Goal: Task Accomplishment & Management: Use online tool/utility

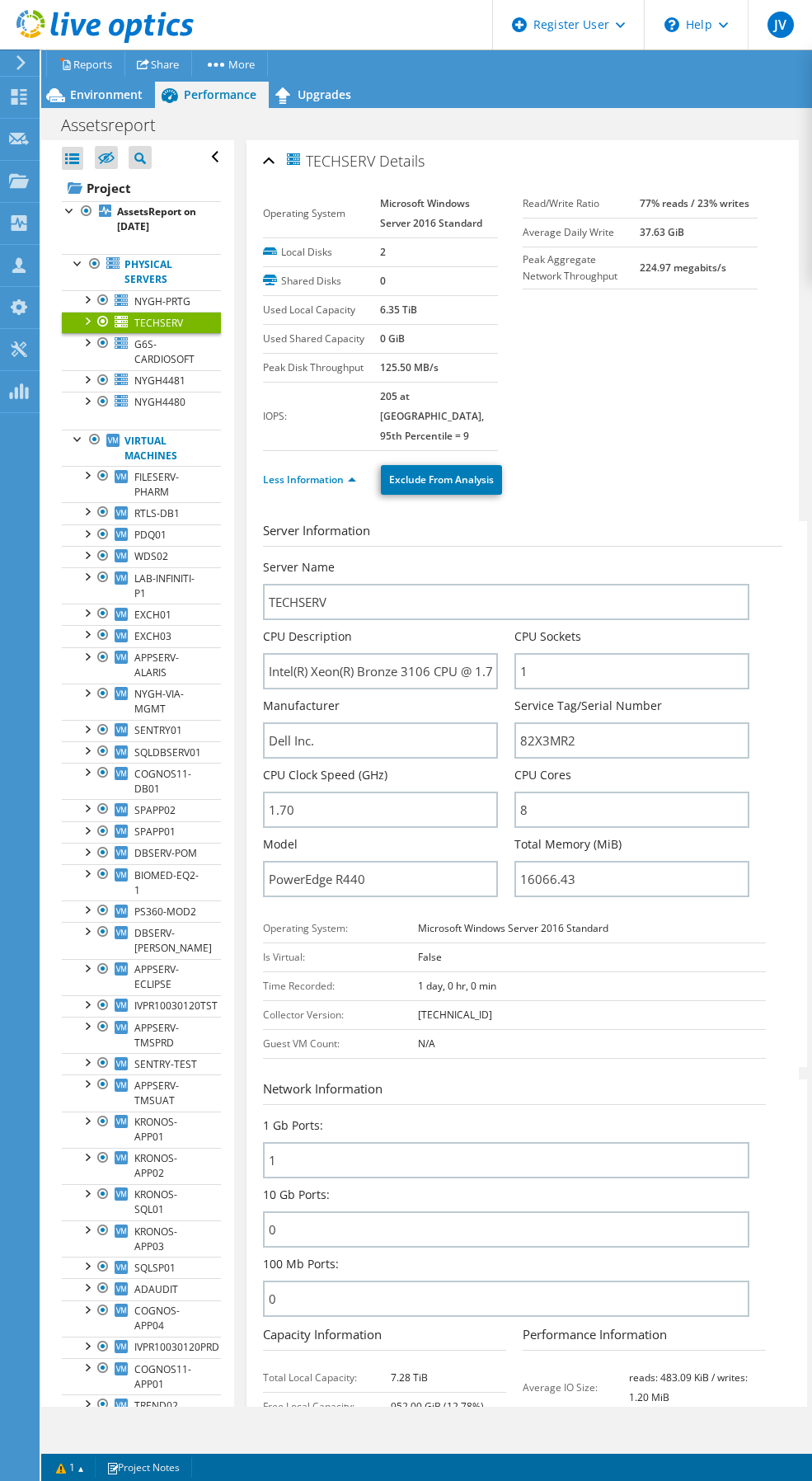
drag, startPoint x: 598, startPoint y: 476, endPoint x: 409, endPoint y: 484, distance: 189.2
click at [598, 476] on div "Less Information Exclude From Analysis" at bounding box center [522, 481] width 520 height 58
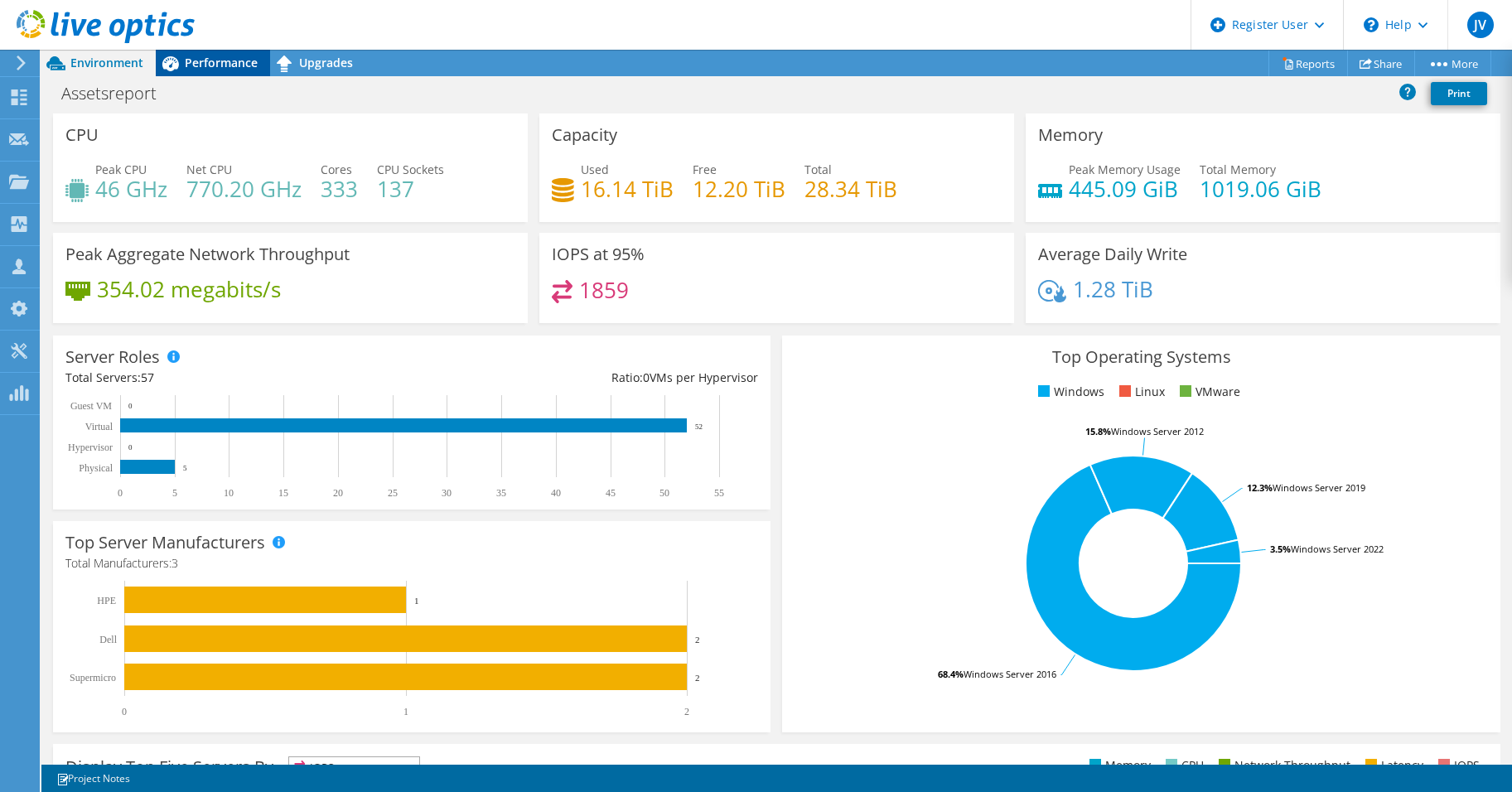
click at [209, 61] on span "Performance" at bounding box center [222, 62] width 73 height 16
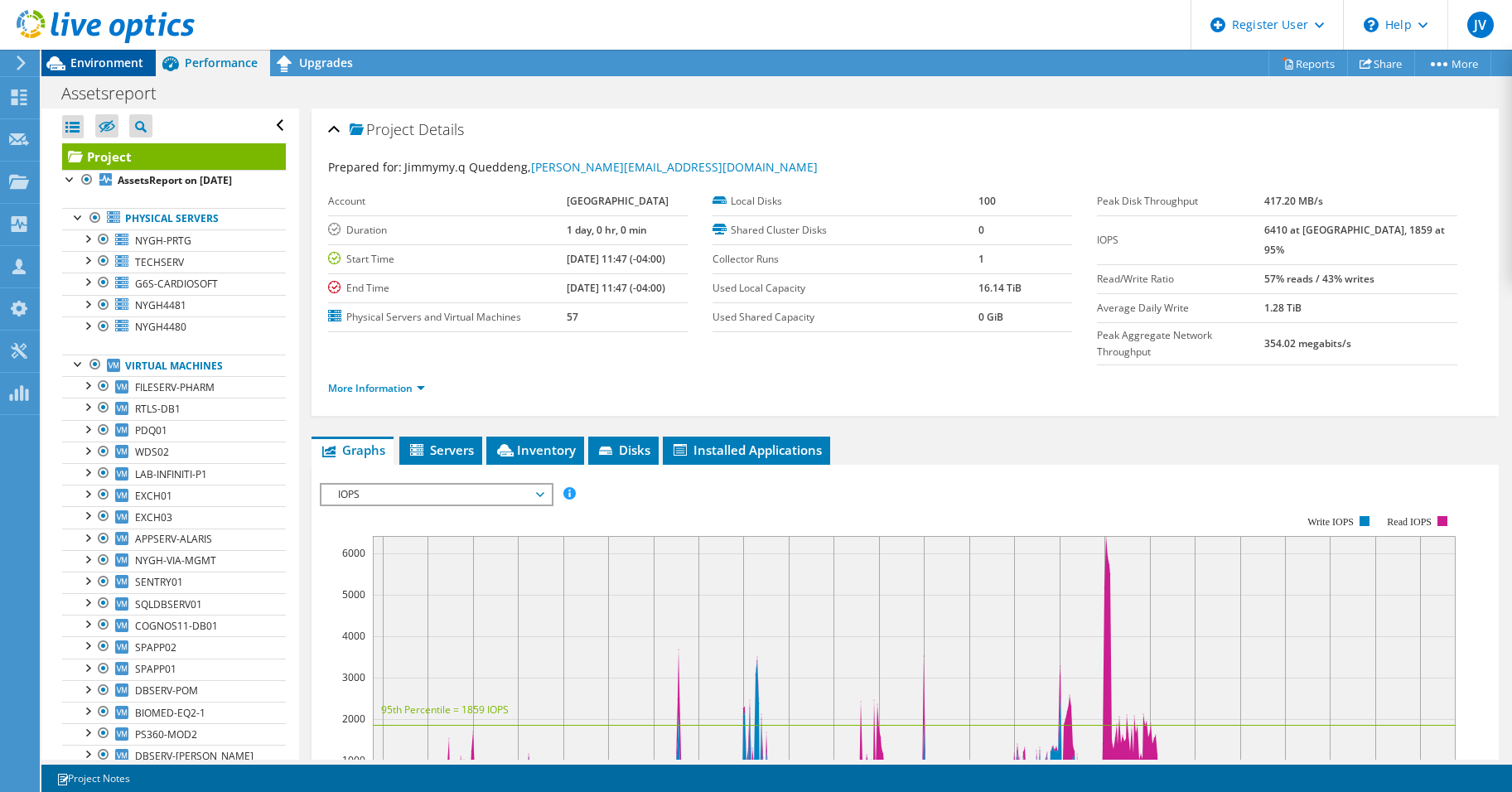
click at [98, 58] on span "Environment" at bounding box center [107, 62] width 73 height 16
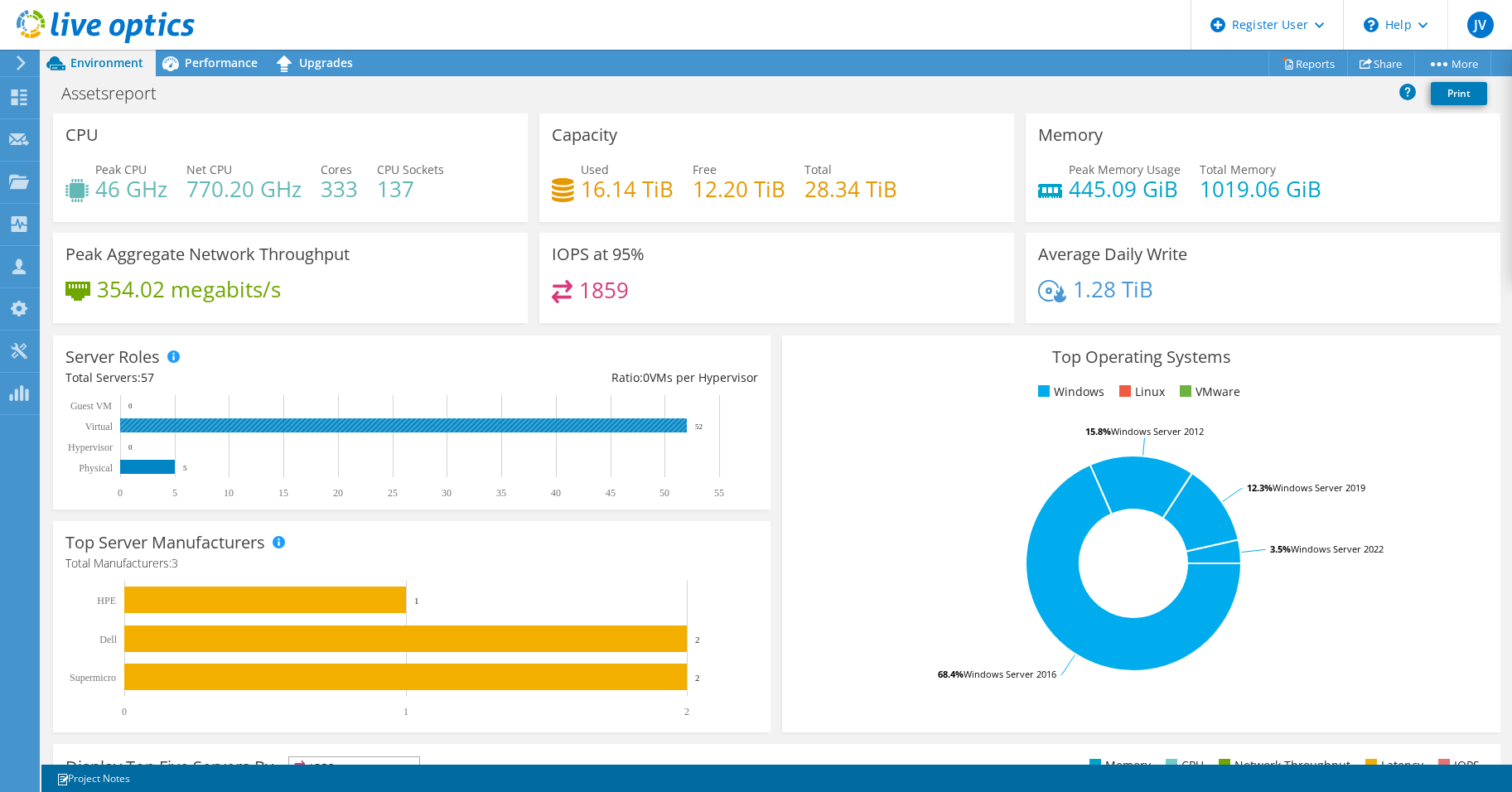
click at [221, 425] on rect at bounding box center [403, 425] width 566 height 14
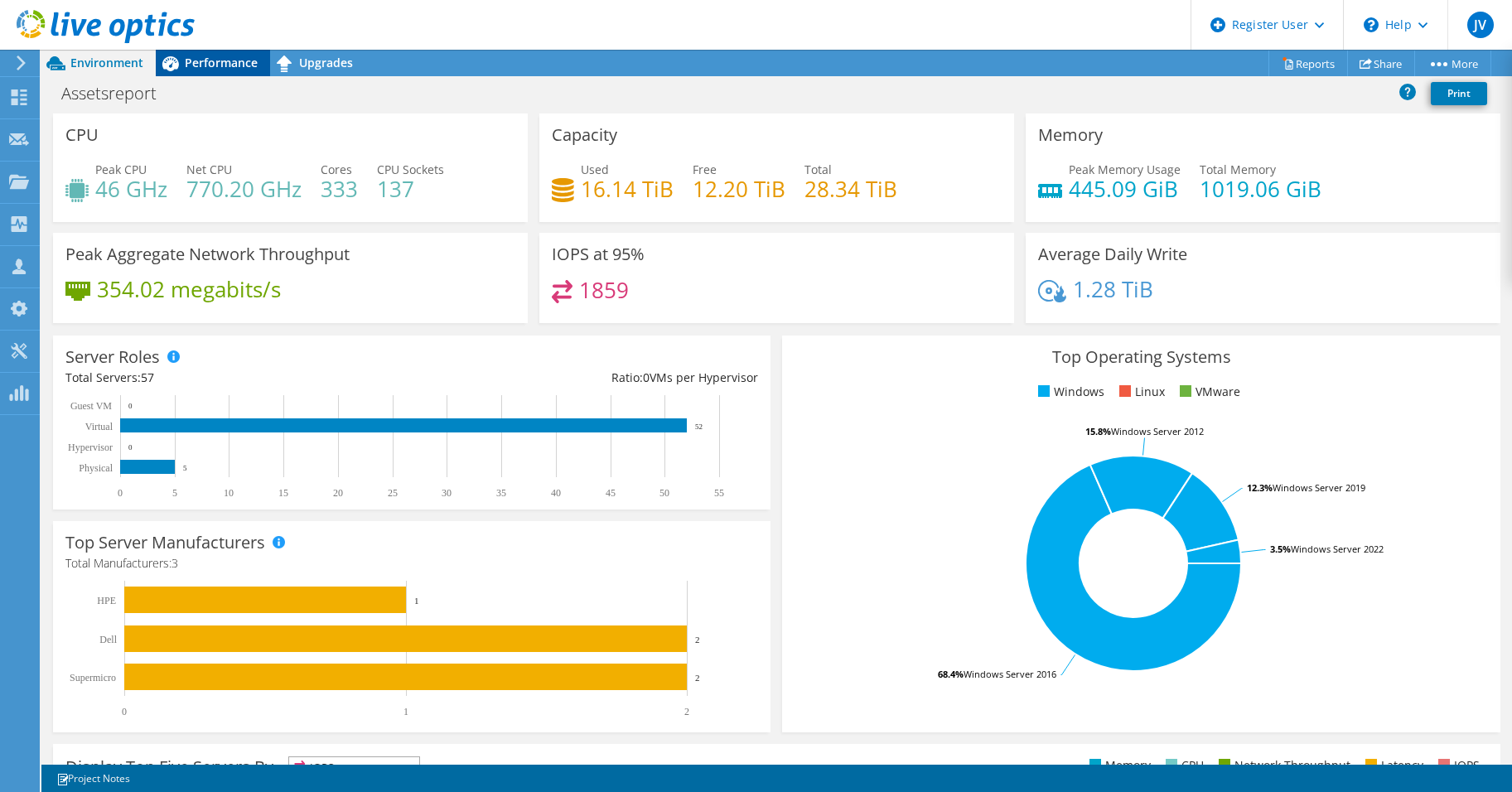
click at [201, 70] on span "Performance" at bounding box center [222, 62] width 73 height 16
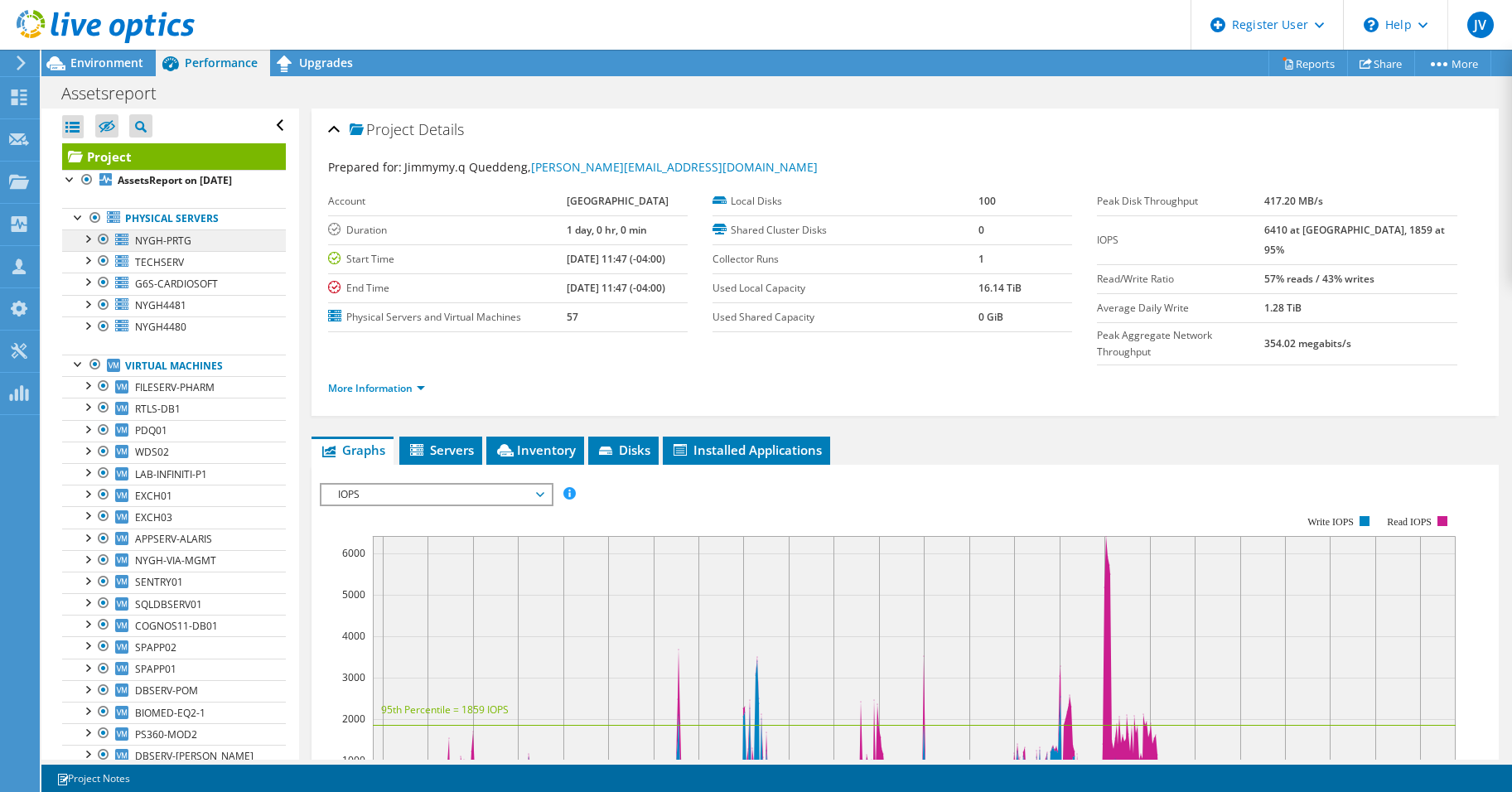
drag, startPoint x: 94, startPoint y: 215, endPoint x: 112, endPoint y: 237, distance: 28.4
click at [94, 215] on div at bounding box center [96, 217] width 17 height 20
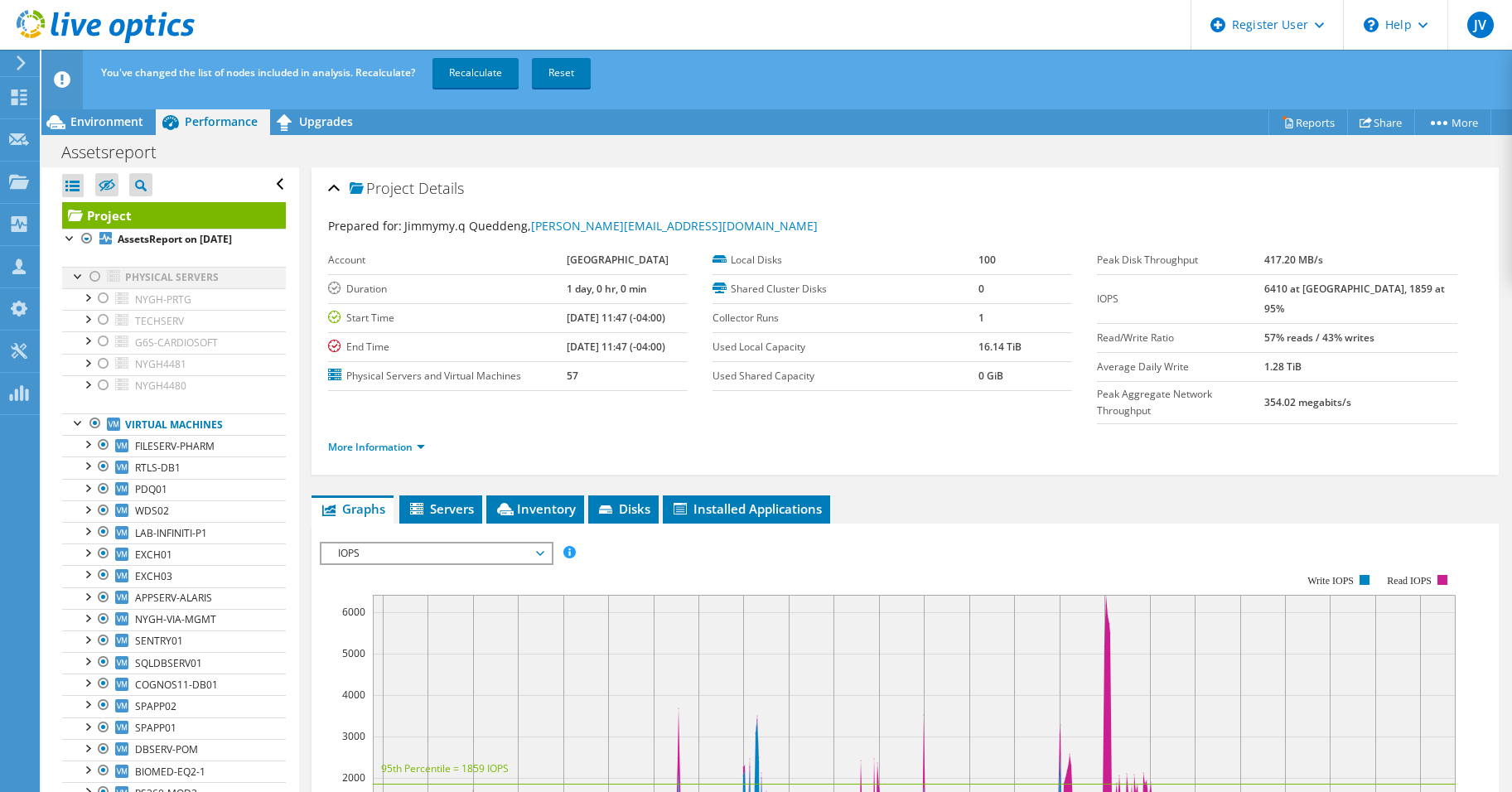
click at [96, 272] on div at bounding box center [96, 276] width 17 height 20
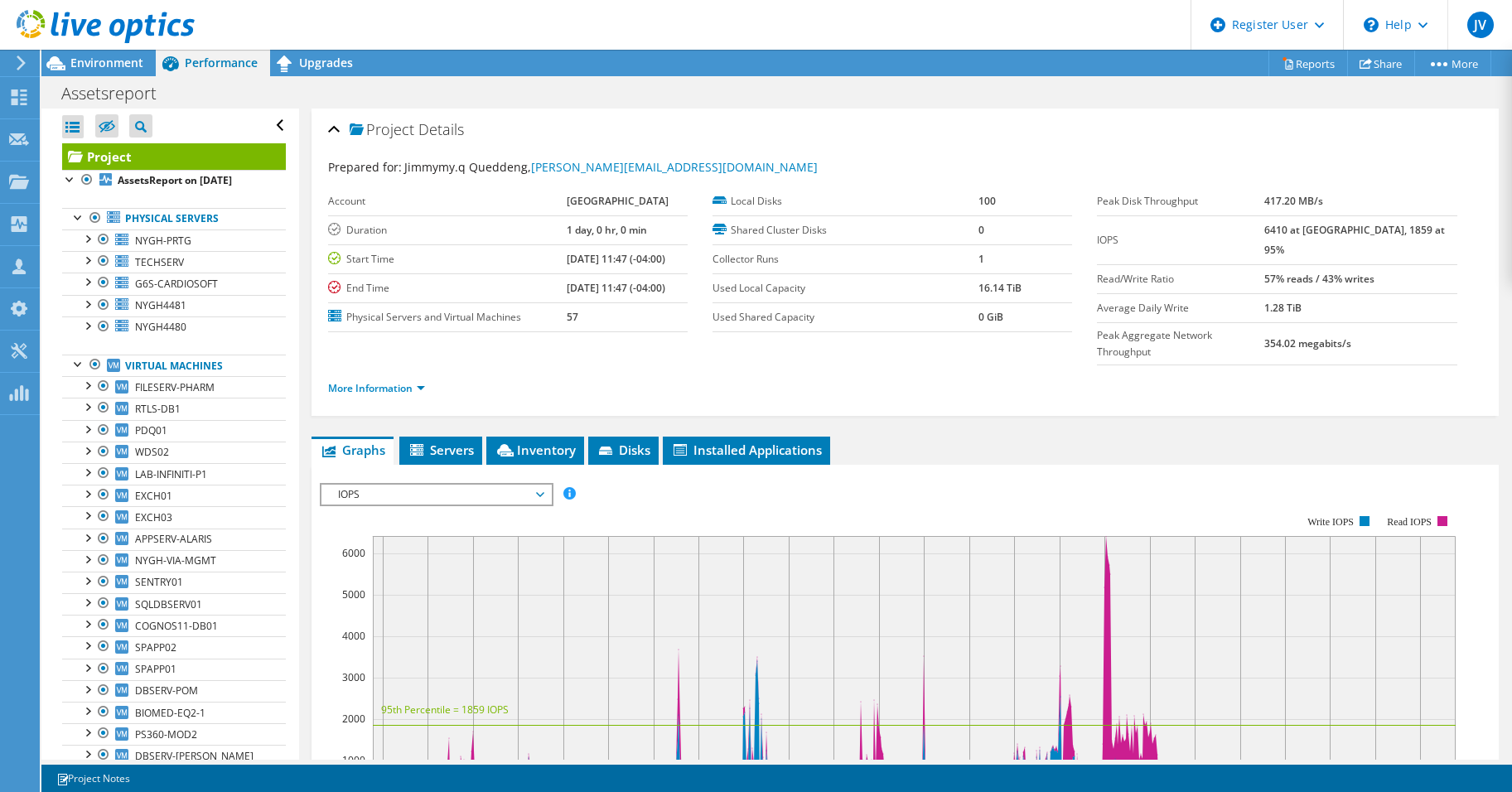
click at [13, 58] on div at bounding box center [18, 63] width 18 height 15
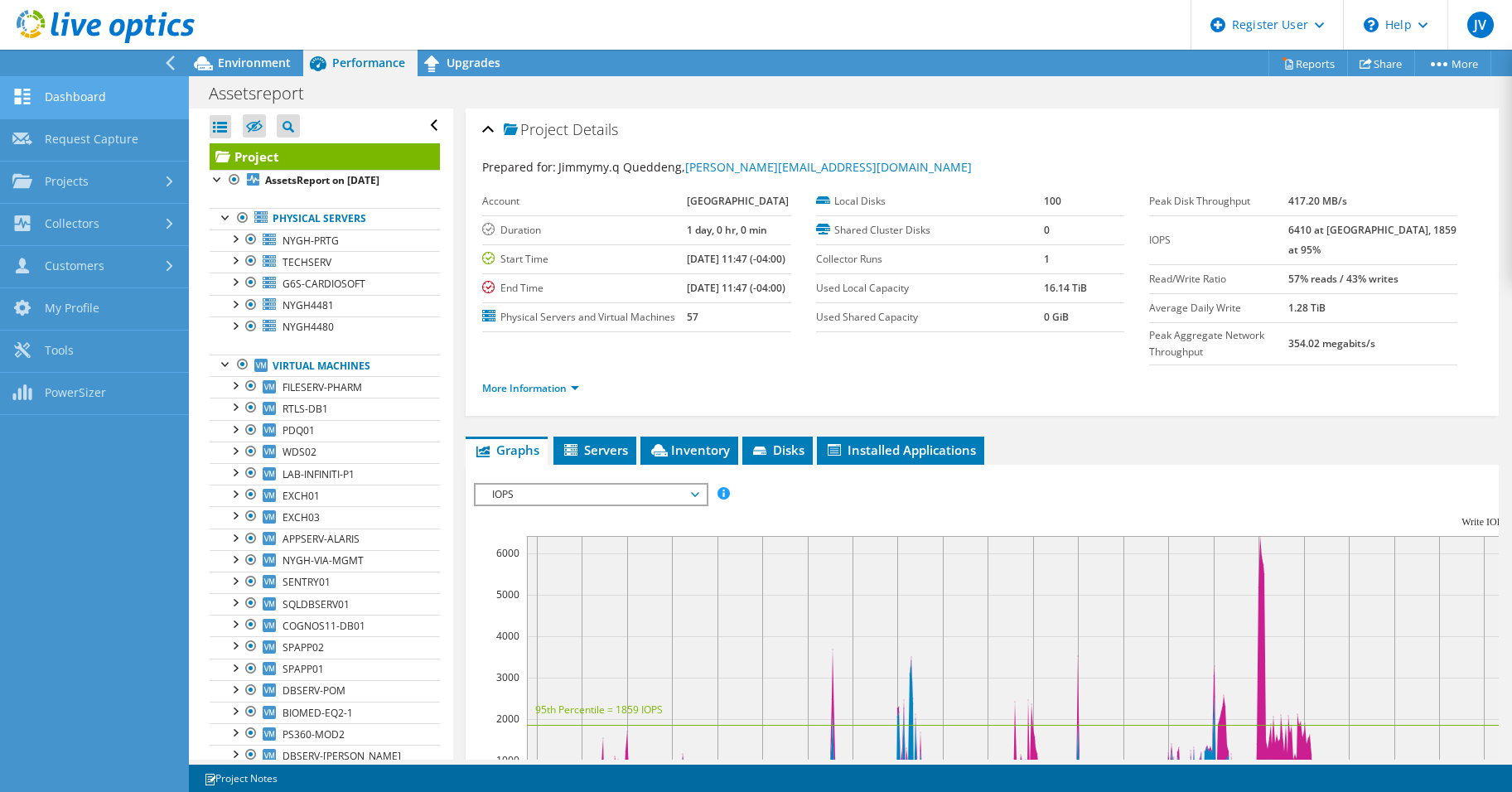
click at [58, 87] on link "Dashboard" at bounding box center [94, 98] width 189 height 42
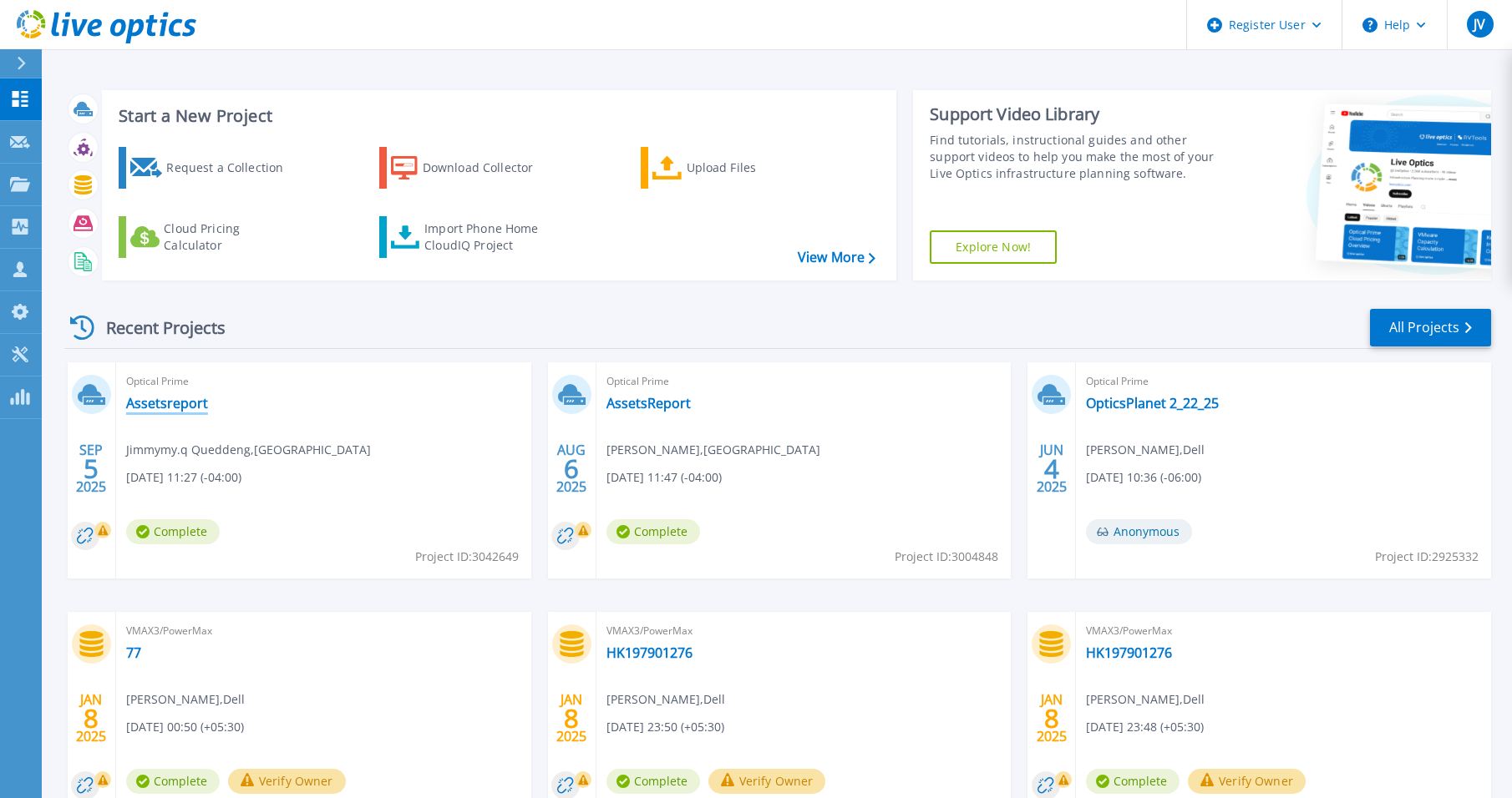
click at [179, 412] on link "Assetsreport" at bounding box center [167, 403] width 81 height 17
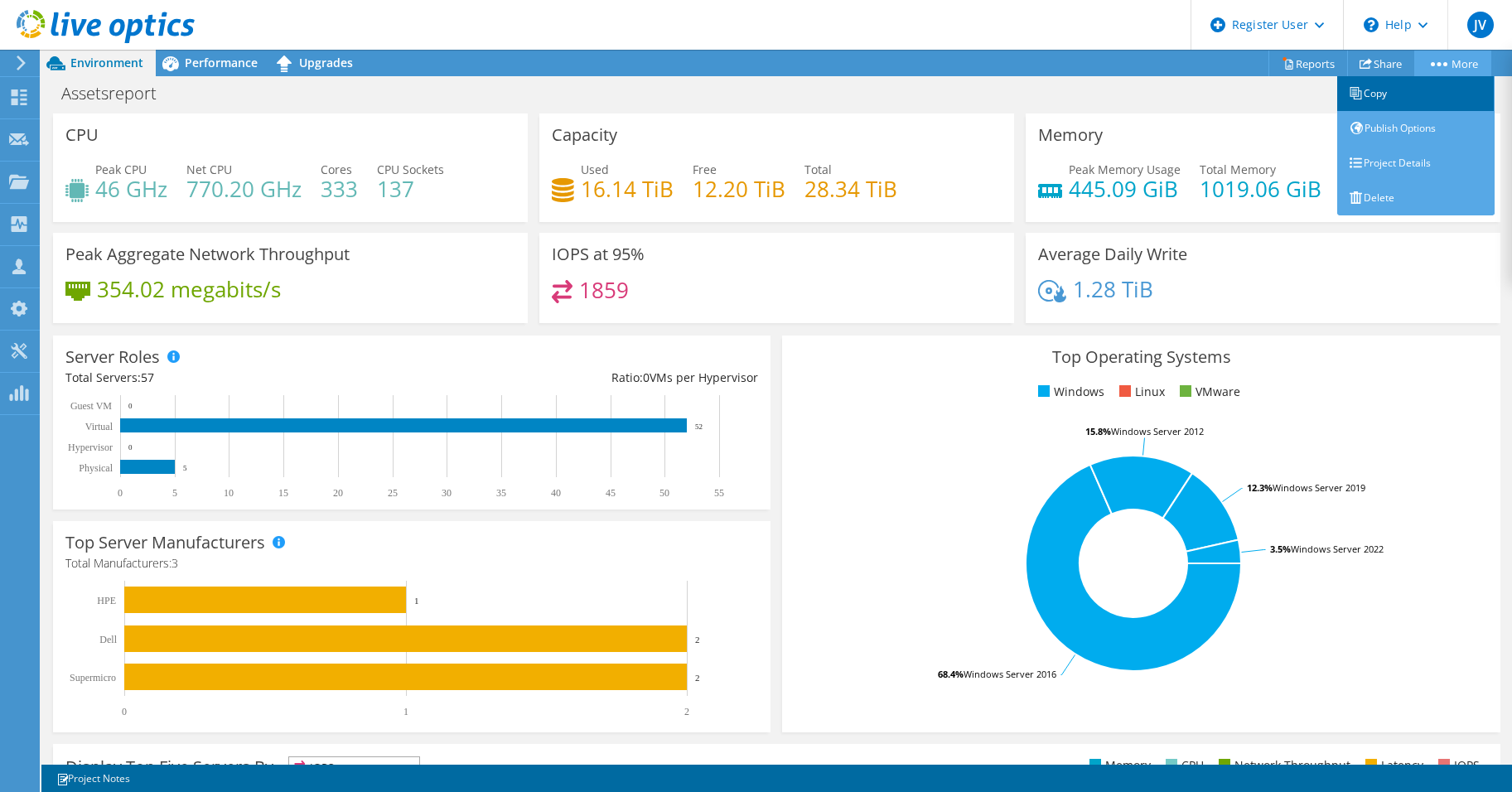
click at [1411, 83] on link "Copy" at bounding box center [1416, 93] width 158 height 35
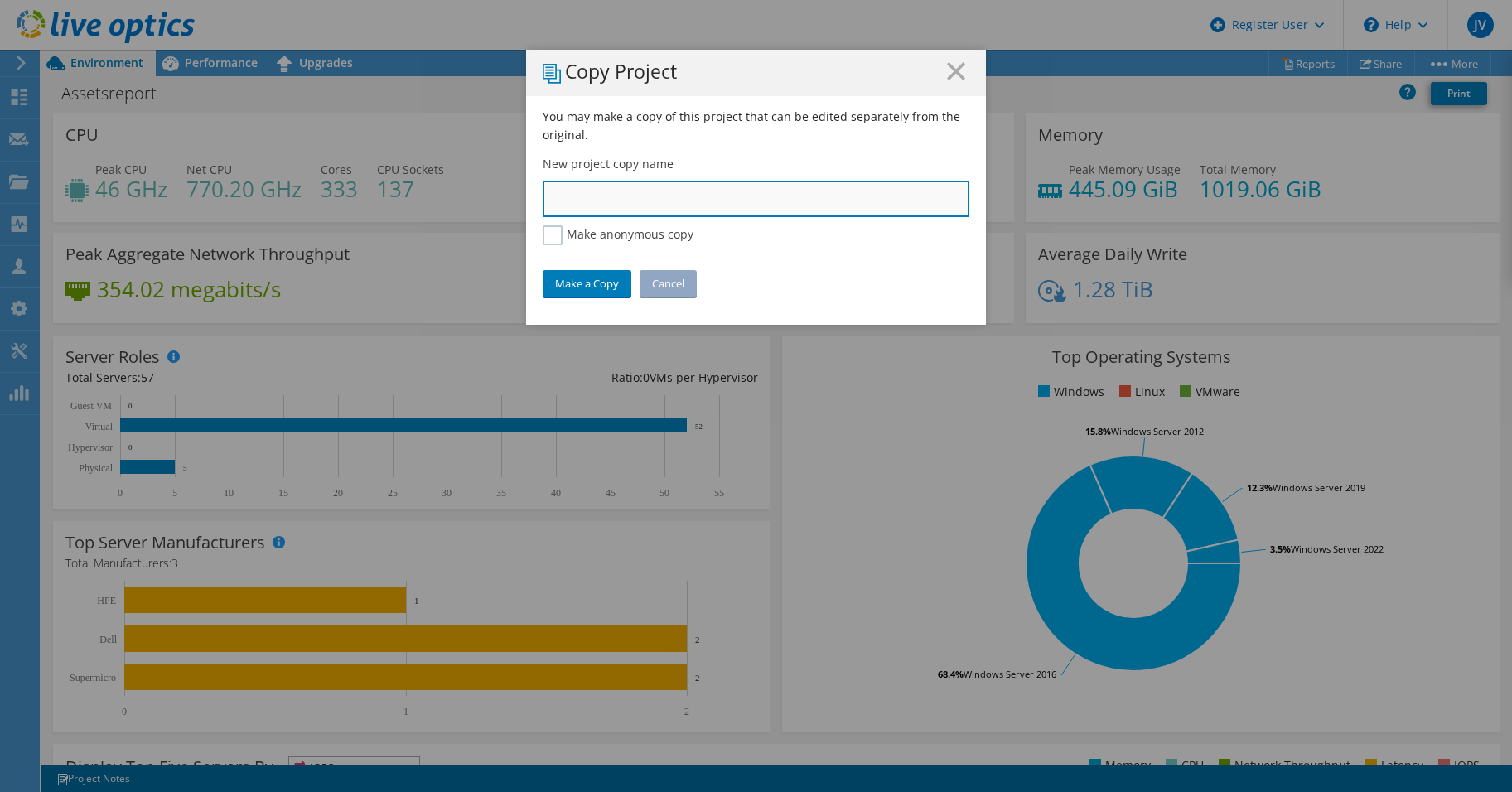
click at [662, 200] on input "text" at bounding box center [756, 198] width 426 height 37
type input "NYGH_Analysis"
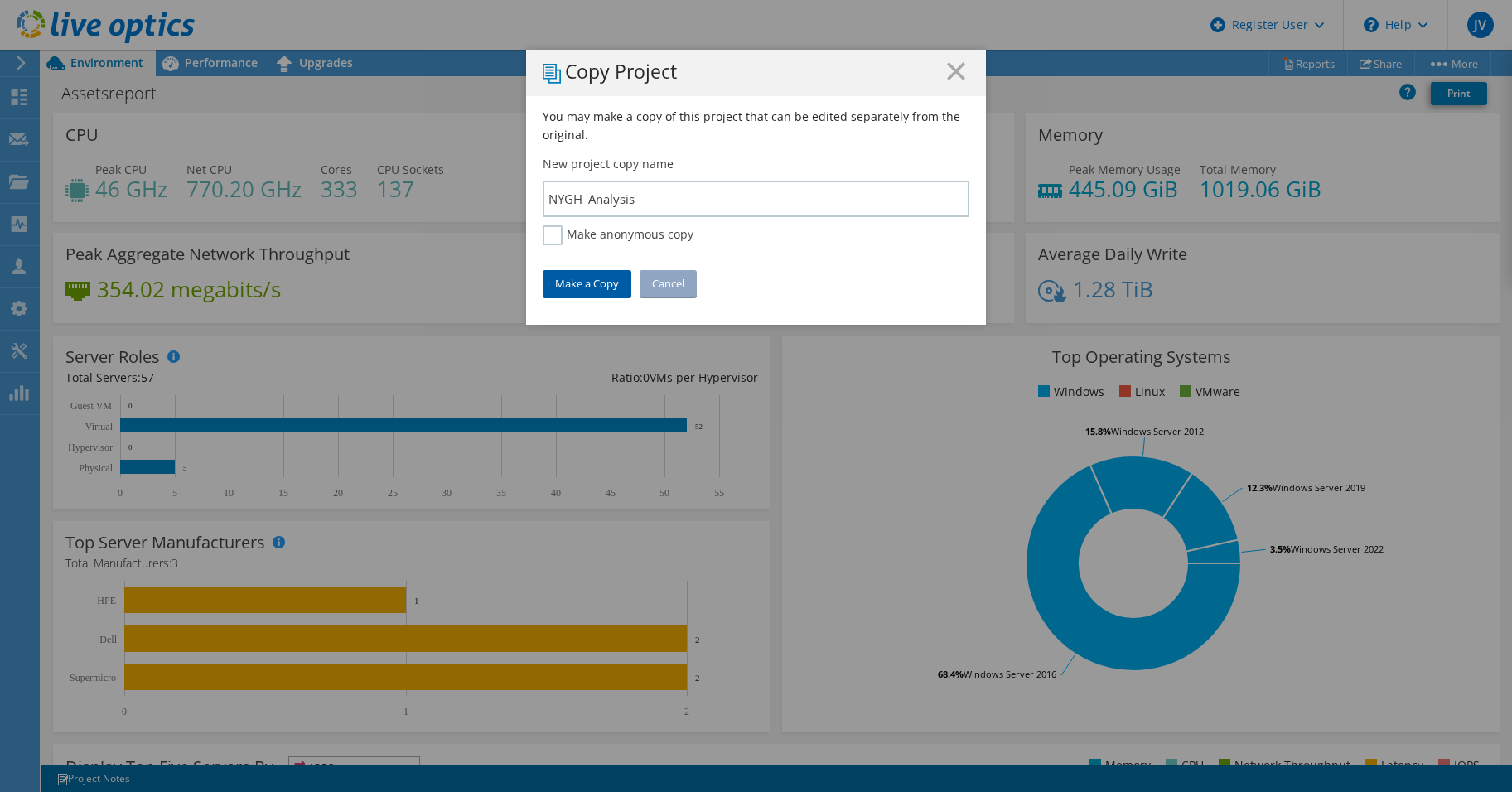
click at [569, 282] on link "Make a Copy" at bounding box center [587, 284] width 88 height 26
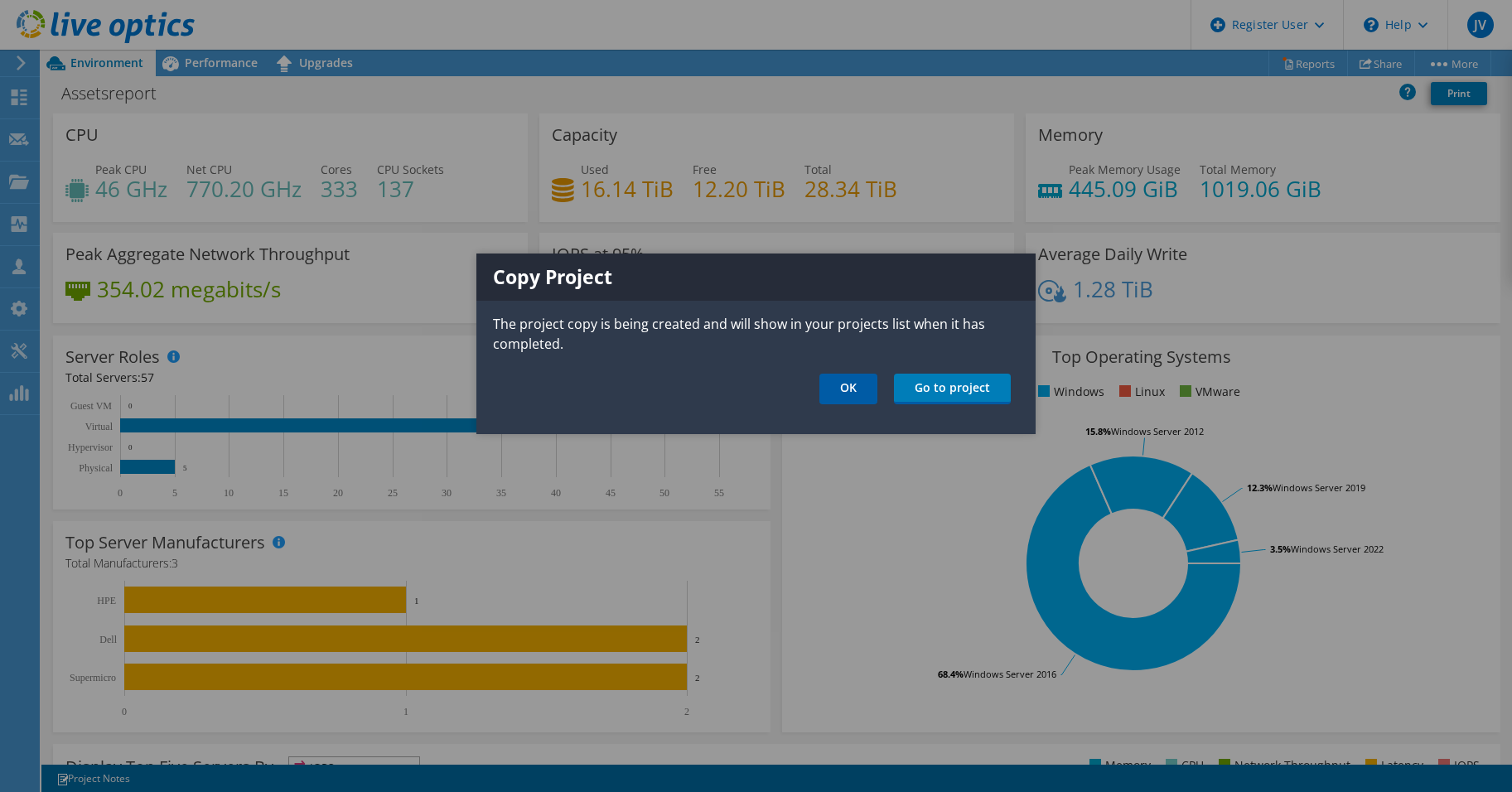
click at [855, 382] on link "OK" at bounding box center [848, 389] width 58 height 31
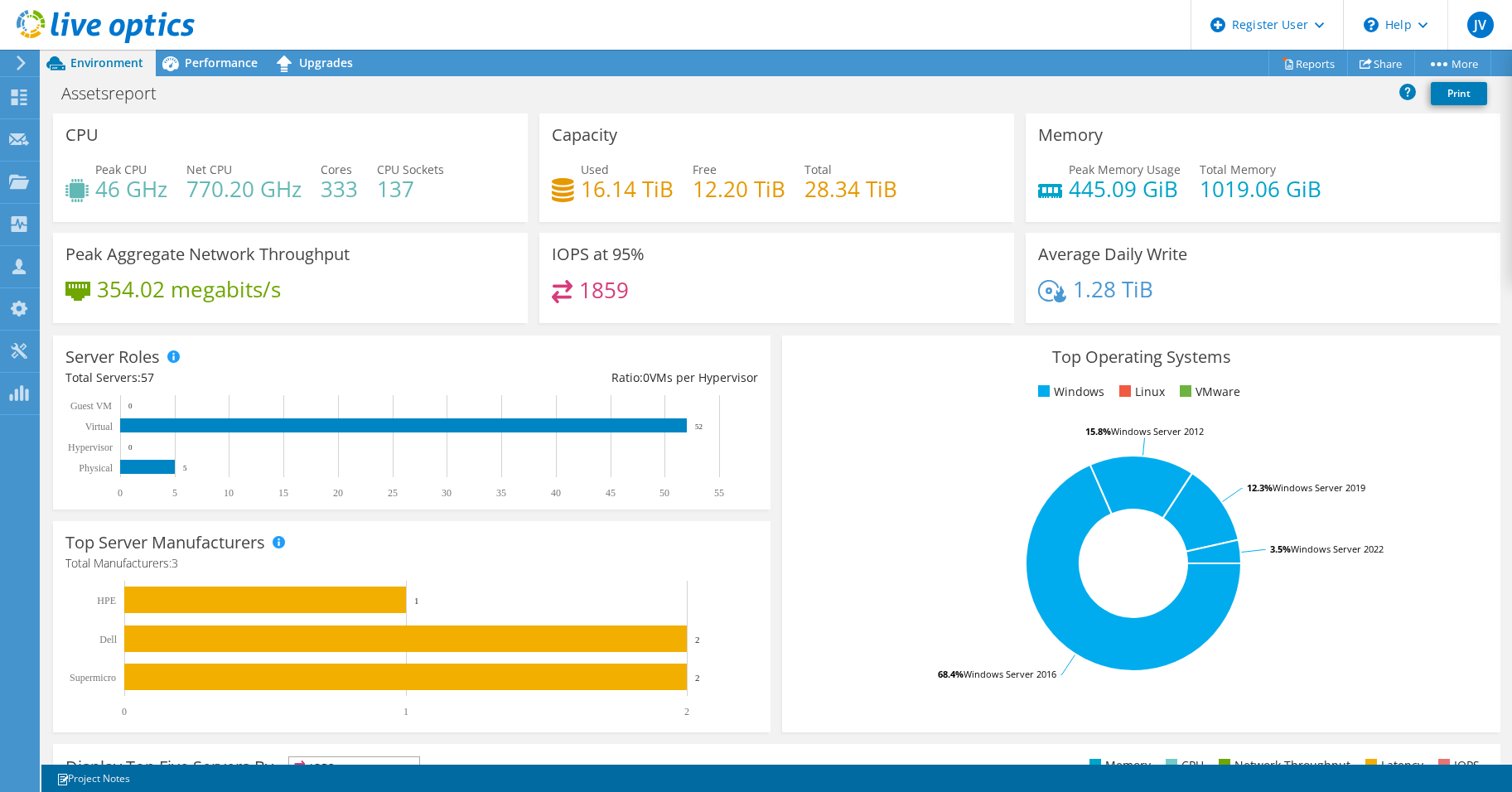
click at [24, 63] on use at bounding box center [22, 63] width 9 height 15
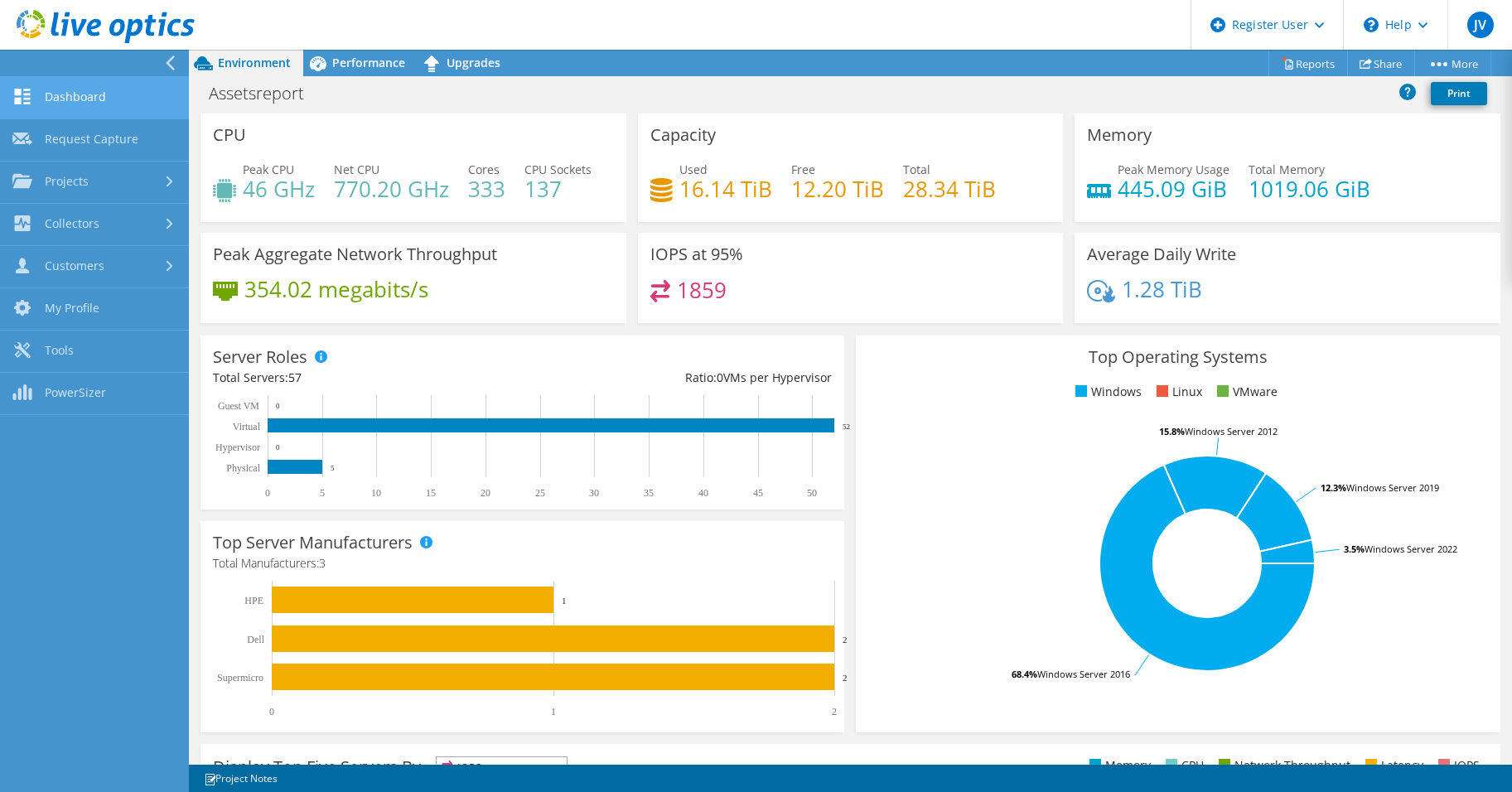
click at [50, 97] on link "Dashboard" at bounding box center [94, 98] width 189 height 42
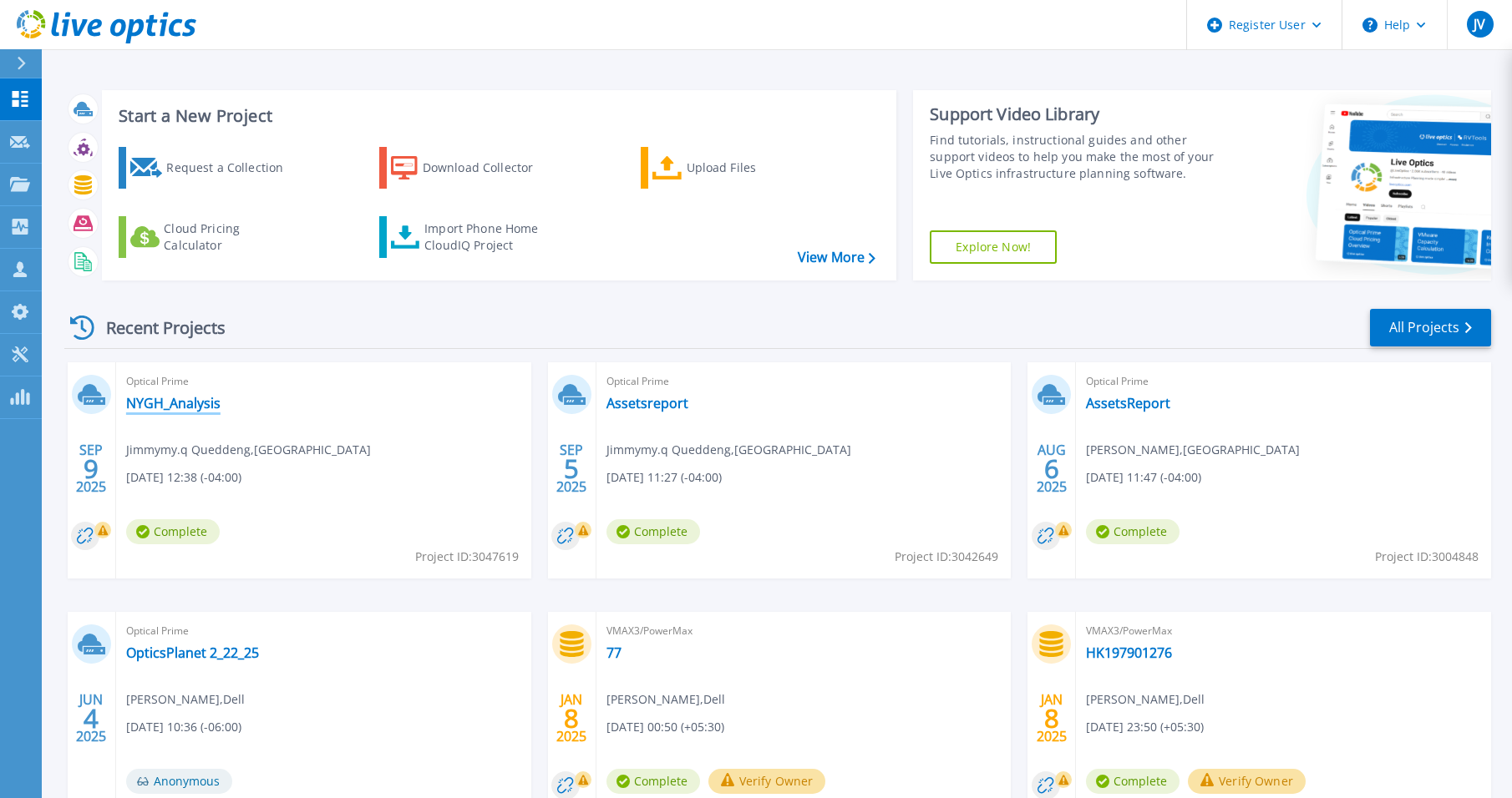
click at [173, 403] on link "NYGH_Analysis" at bounding box center [173, 403] width 95 height 17
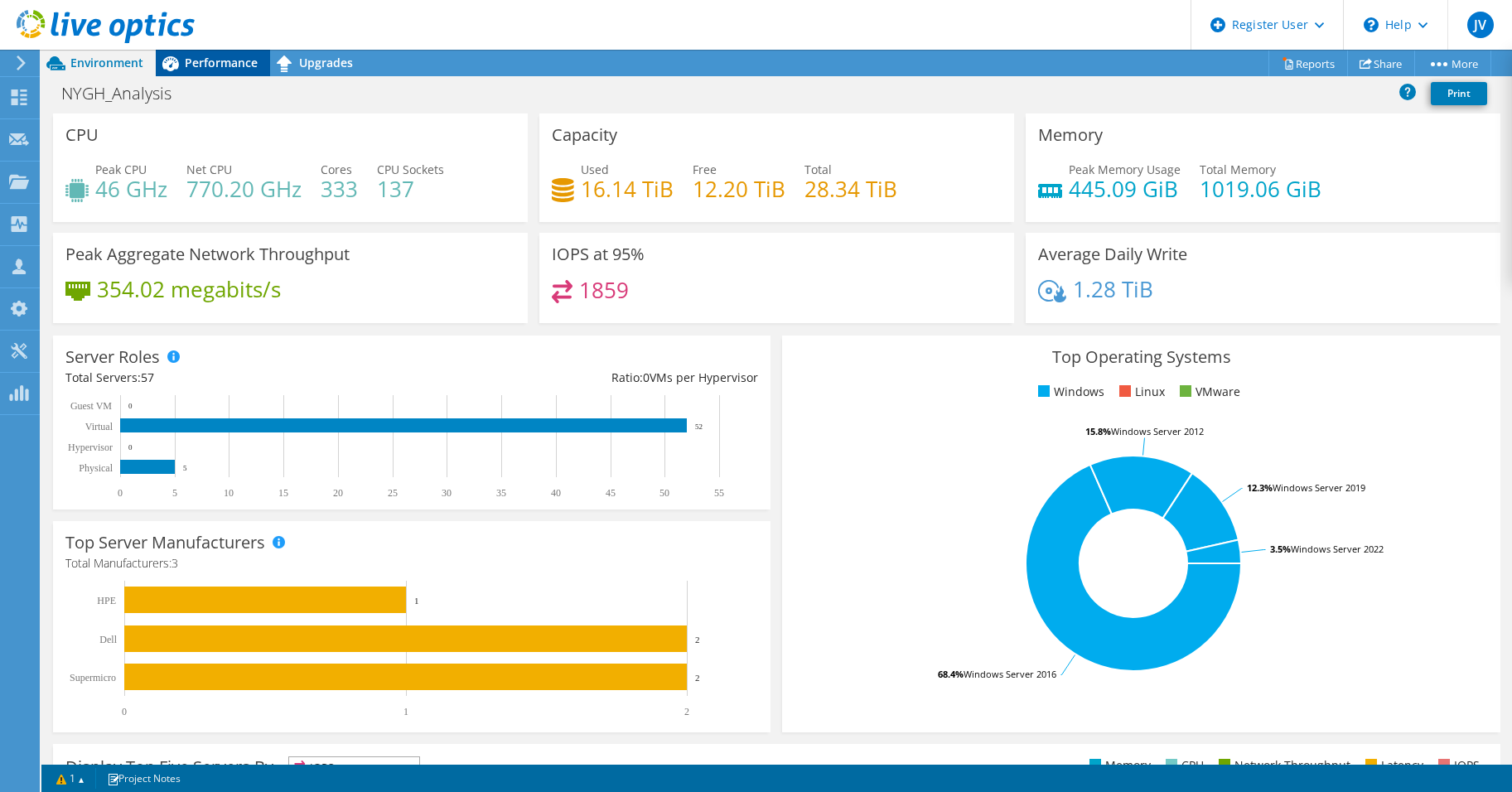
click at [200, 55] on span "Performance" at bounding box center [222, 62] width 73 height 16
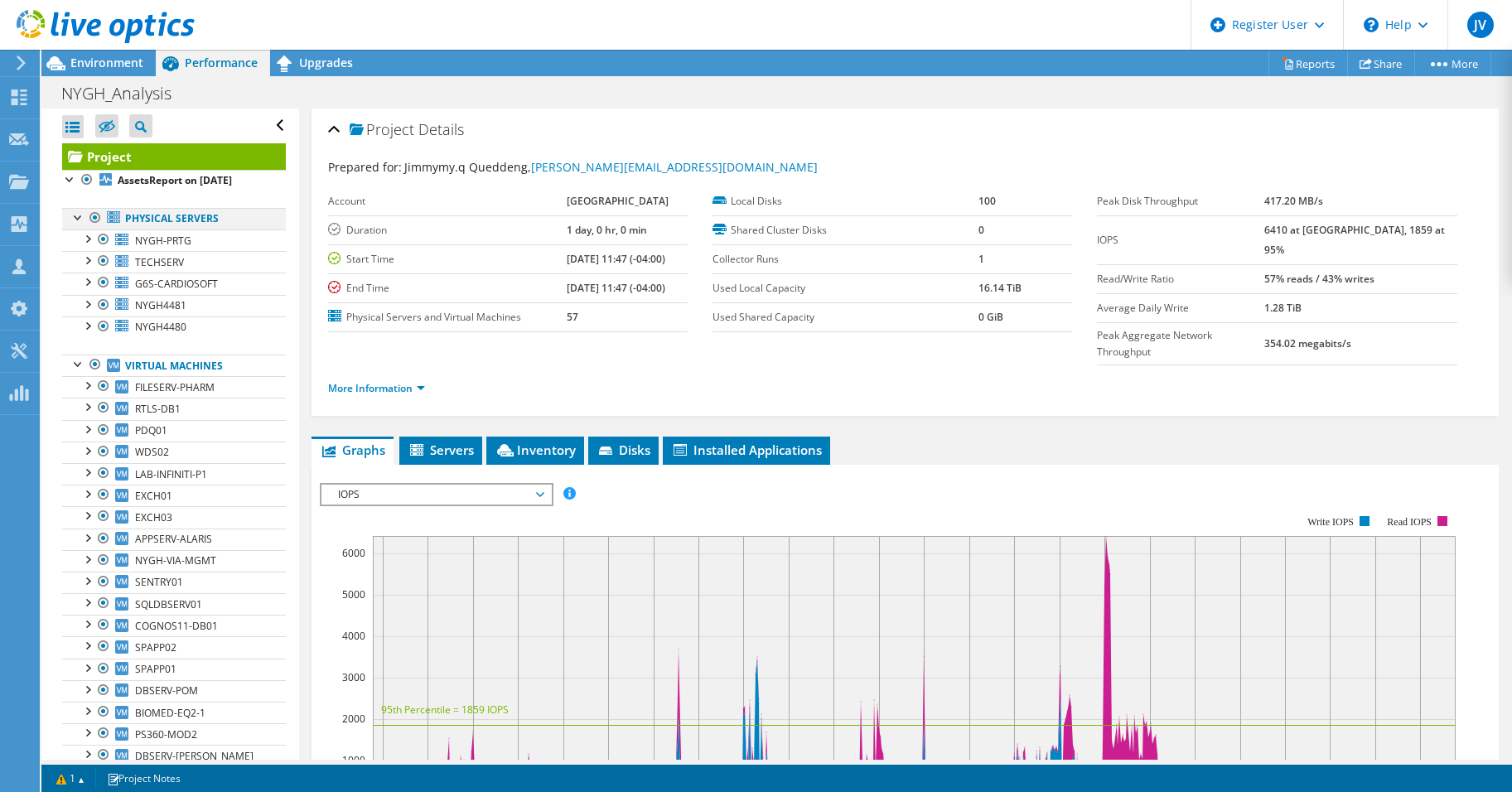
click at [97, 218] on div at bounding box center [96, 217] width 17 height 20
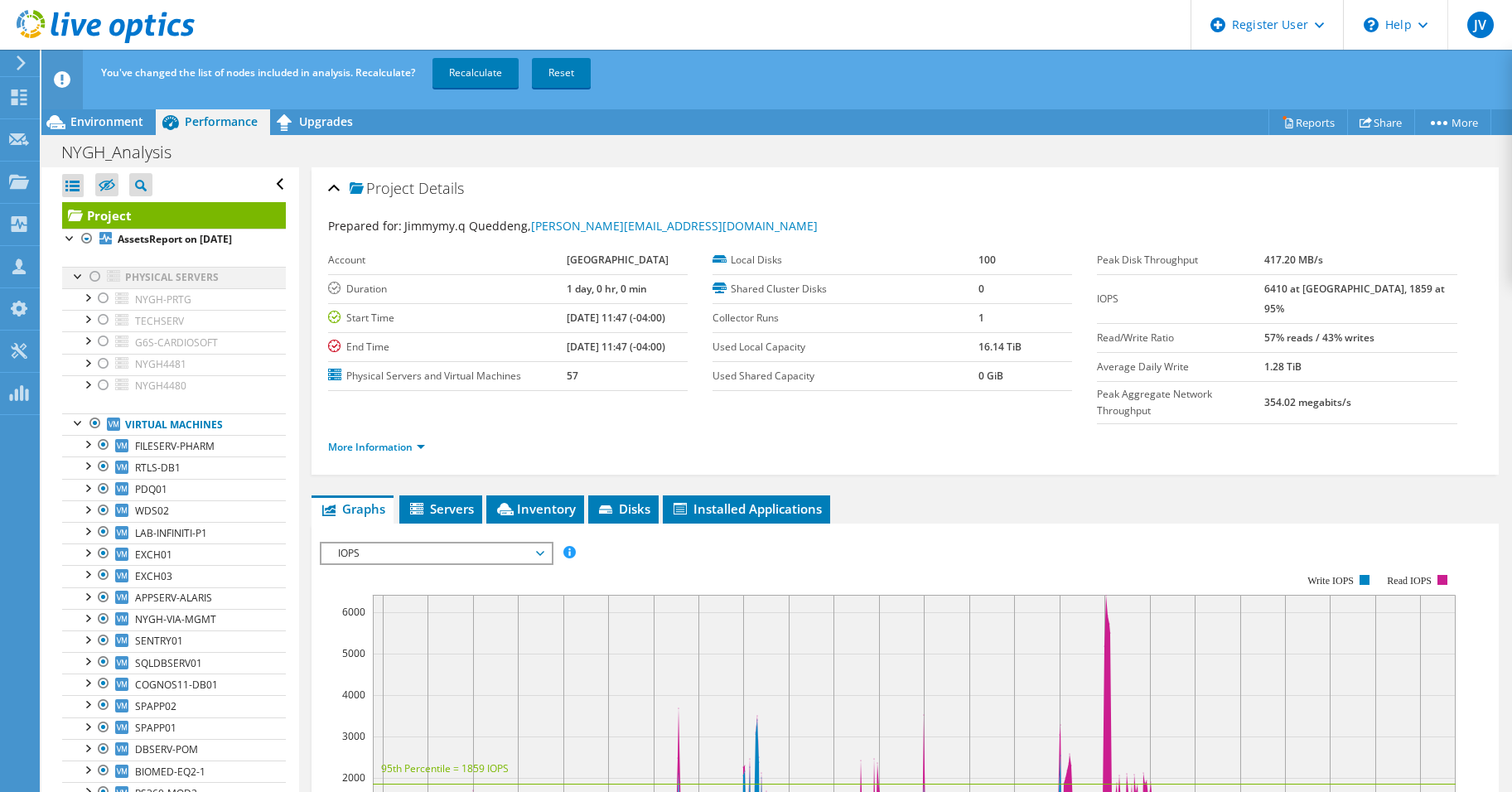
click at [96, 278] on div at bounding box center [96, 276] width 17 height 20
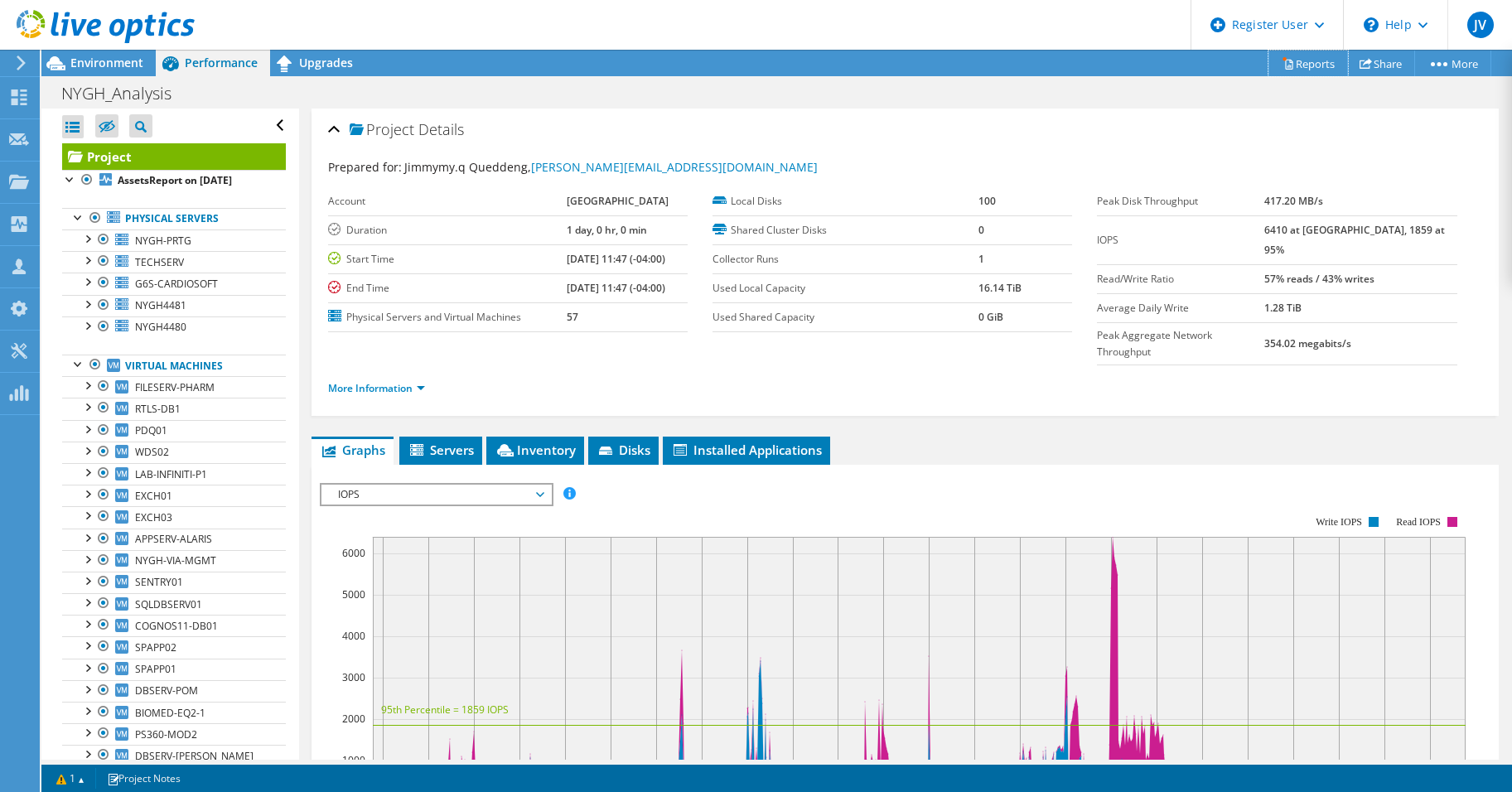
click at [1304, 60] on link "Reports" at bounding box center [1308, 63] width 80 height 25
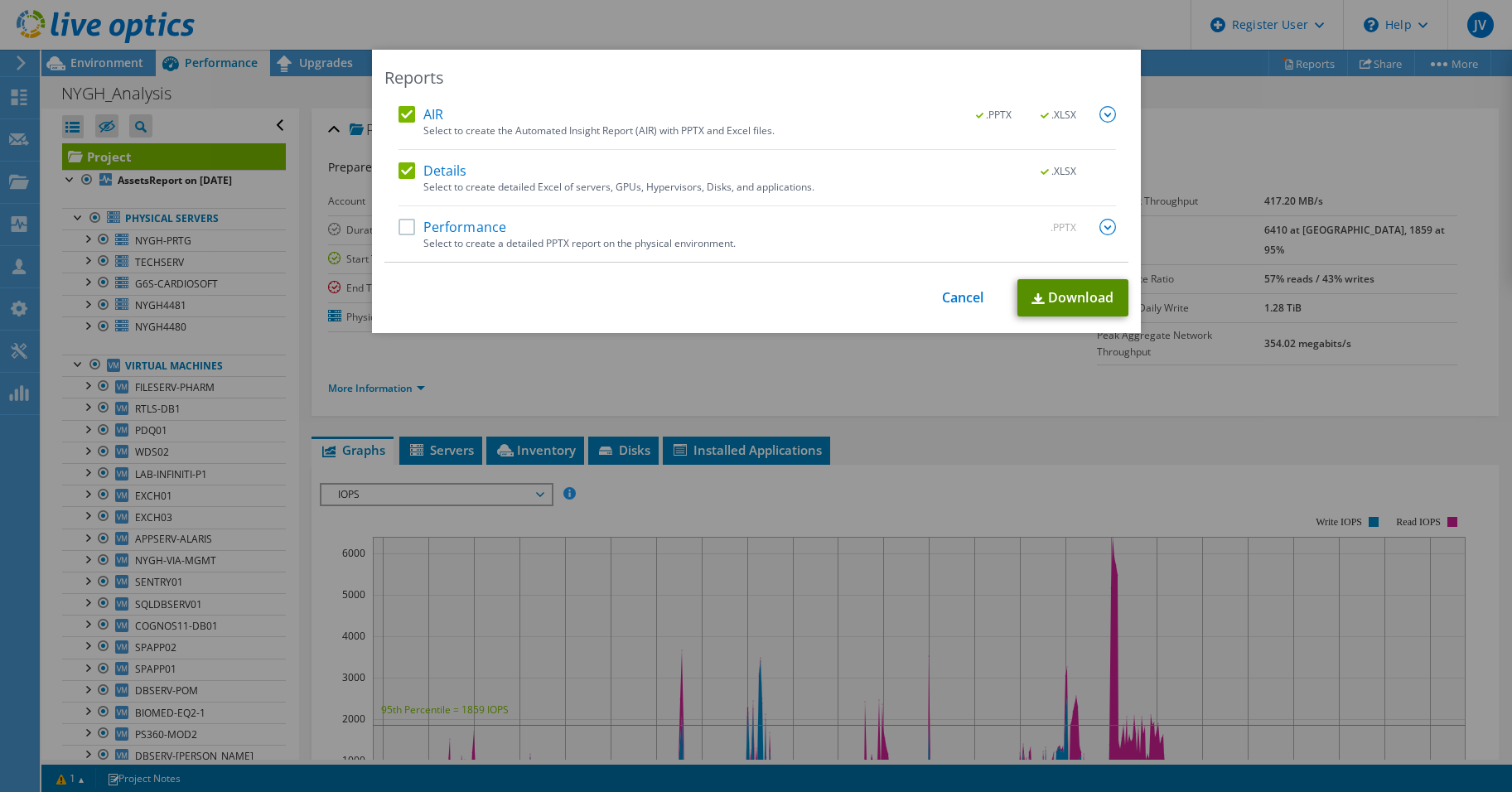
click at [1072, 294] on link "Download" at bounding box center [1072, 298] width 111 height 38
click at [971, 290] on link "Cancel" at bounding box center [963, 298] width 42 height 16
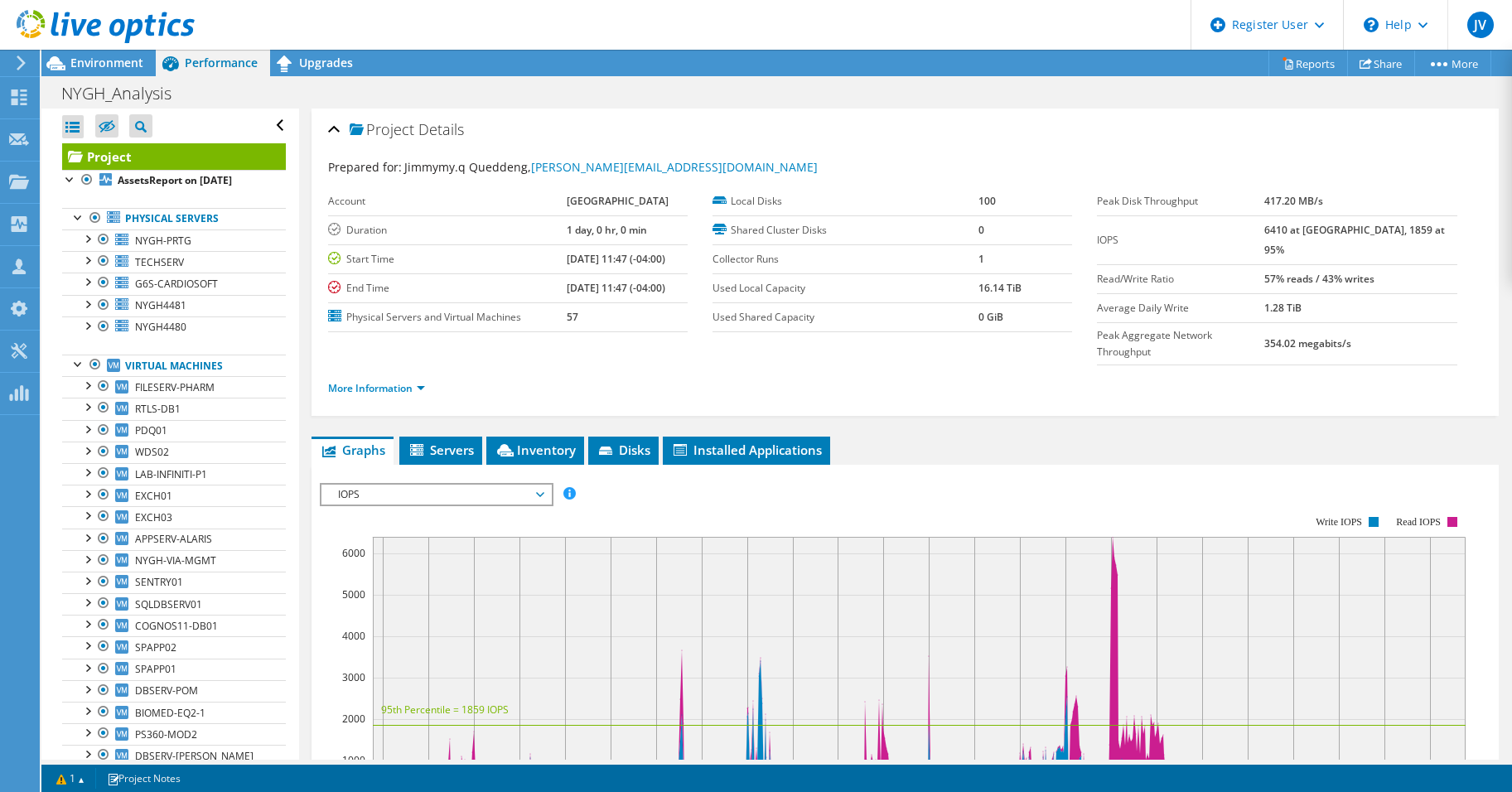
click at [1023, 123] on div "Project Details" at bounding box center [904, 131] width 1154 height 36
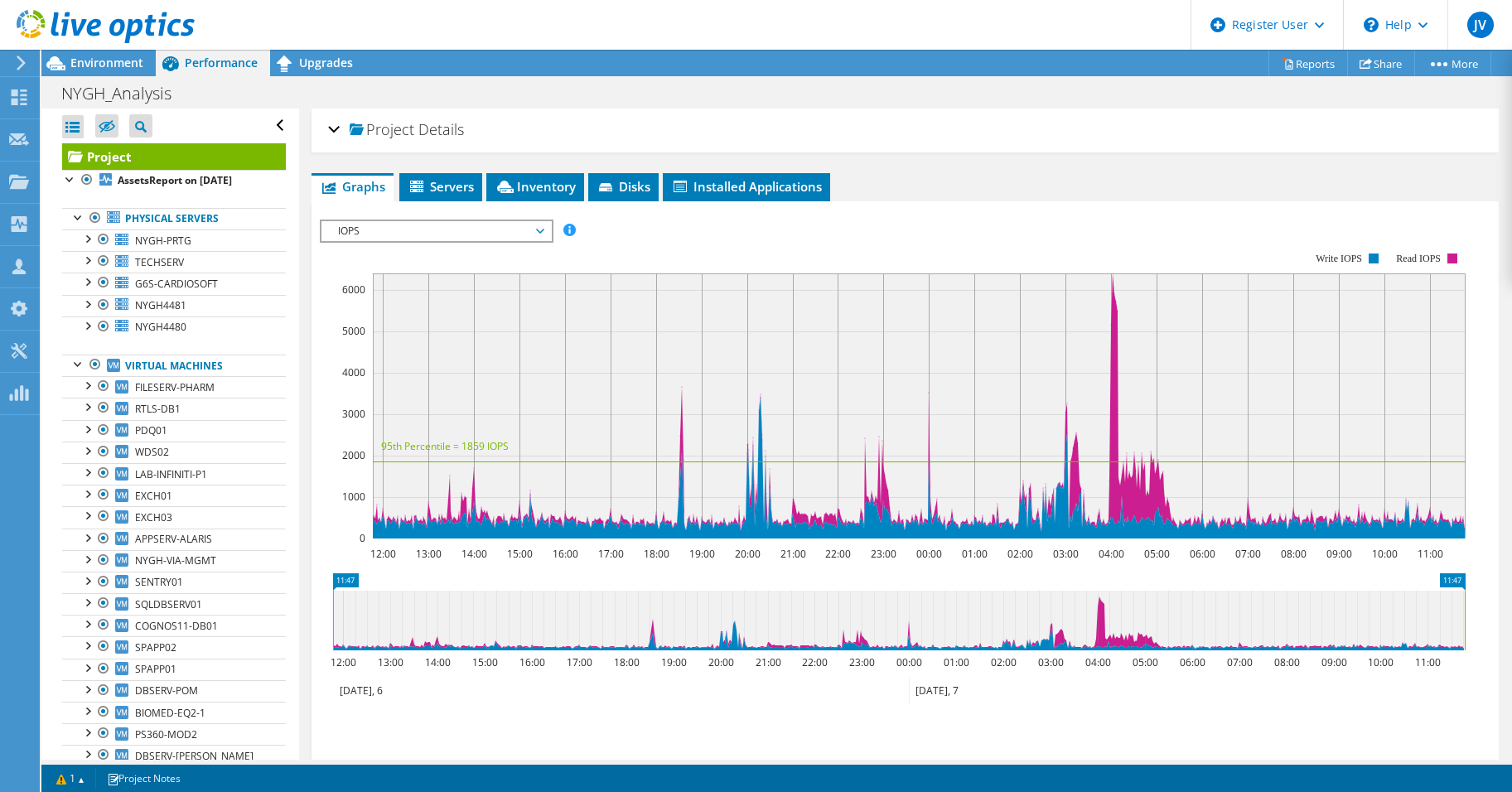
click at [1023, 123] on div "Project Details" at bounding box center [904, 131] width 1154 height 36
